Goal: Task Accomplishment & Management: Manage account settings

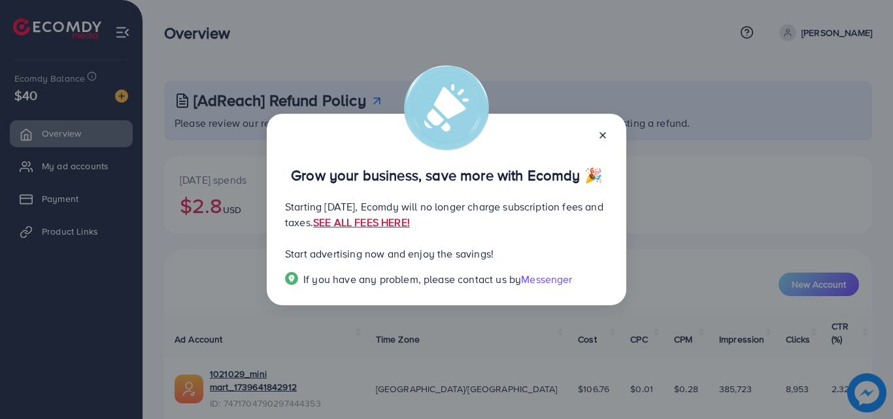
click at [410, 220] on link "SEE ALL FEES HERE!" at bounding box center [361, 222] width 97 height 14
click at [89, 112] on div "Grow your business, save more with Ecomdy 🎉 Starting September 29, 2025, Ecomdy…" at bounding box center [446, 209] width 893 height 419
click at [145, 172] on div "Grow your business, save more with Ecomdy 🎉 Starting September 29, 2025, Ecomdy…" at bounding box center [446, 209] width 893 height 419
click at [599, 138] on icon at bounding box center [602, 135] width 10 height 10
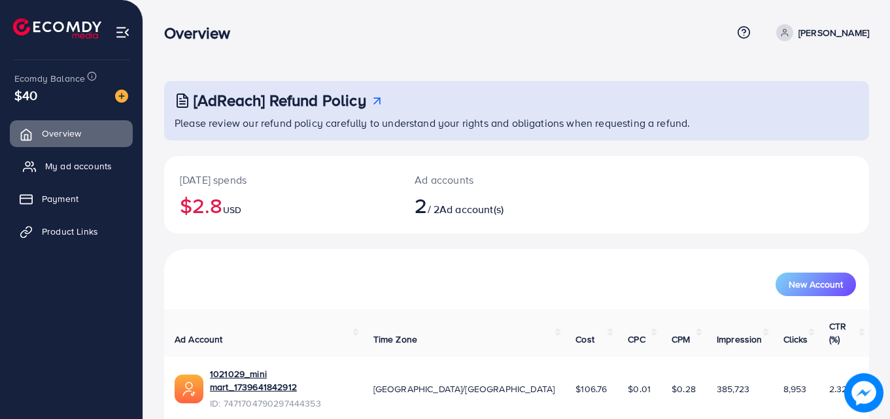
click at [39, 169] on link "My ad accounts" at bounding box center [71, 166] width 123 height 26
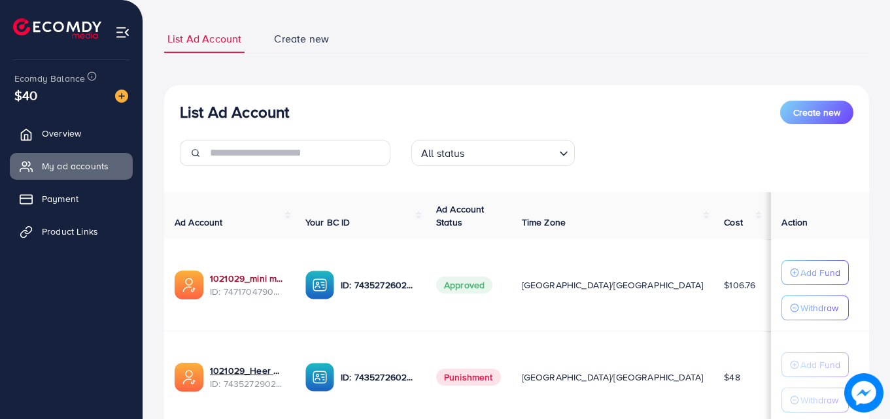
scroll to position [171, 0]
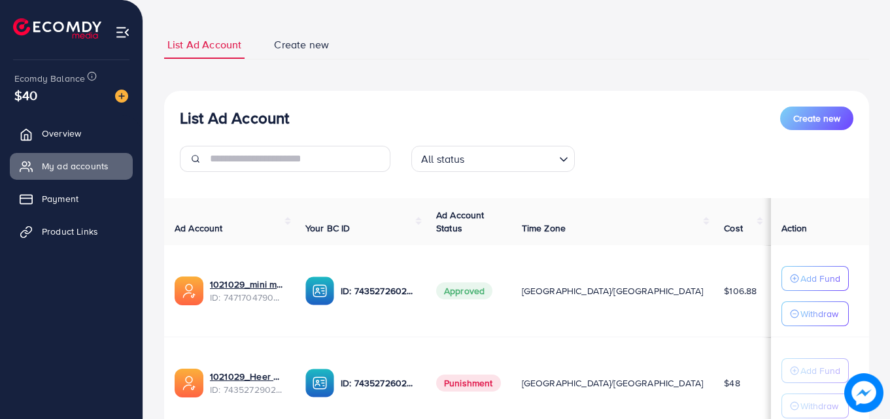
scroll to position [171, 0]
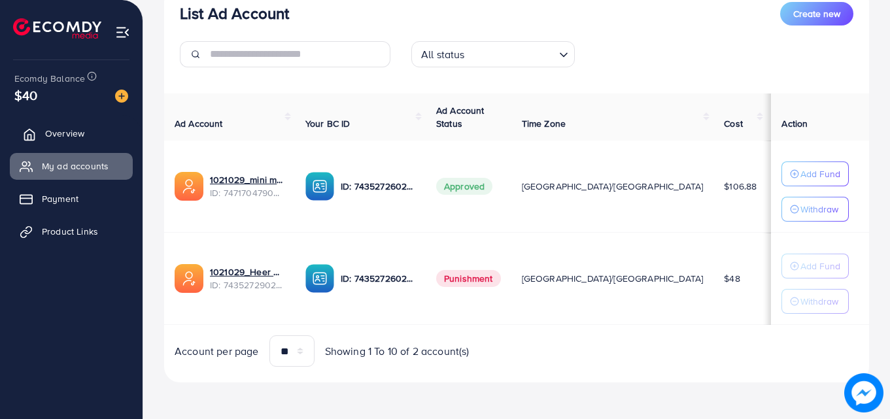
click at [74, 137] on span "Overview" at bounding box center [64, 133] width 39 height 13
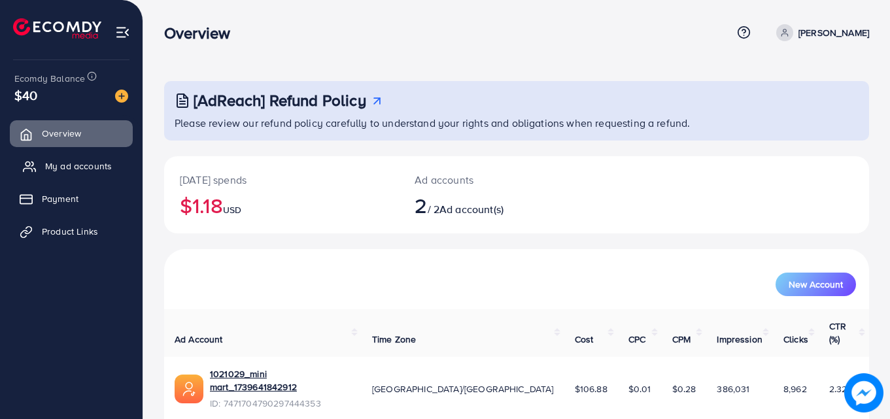
click at [80, 170] on span "My ad accounts" at bounding box center [78, 165] width 67 height 13
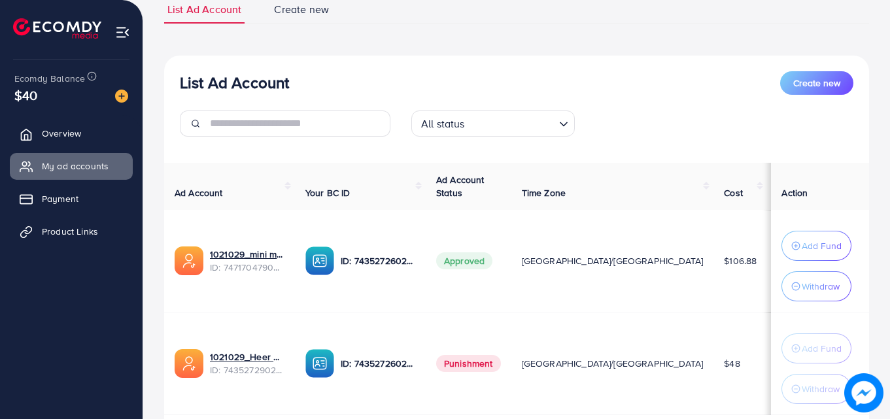
scroll to position [192, 0]
